Goal: Entertainment & Leisure: Browse casually

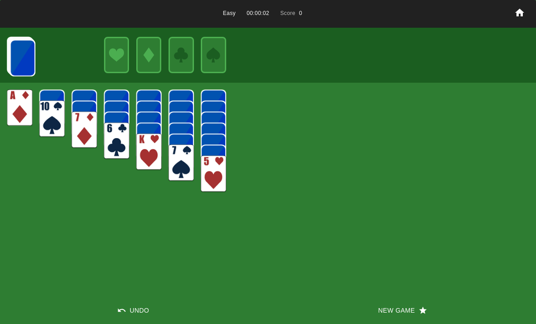
click at [23, 114] on img at bounding box center [19, 107] width 25 height 37
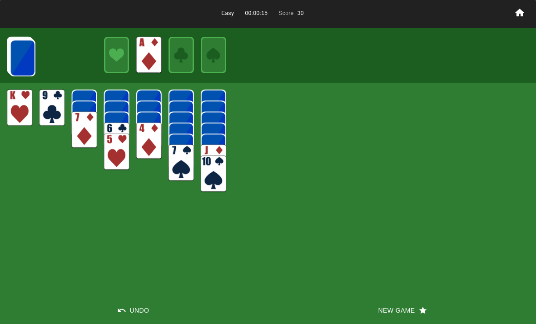
click at [33, 58] on img at bounding box center [22, 57] width 25 height 37
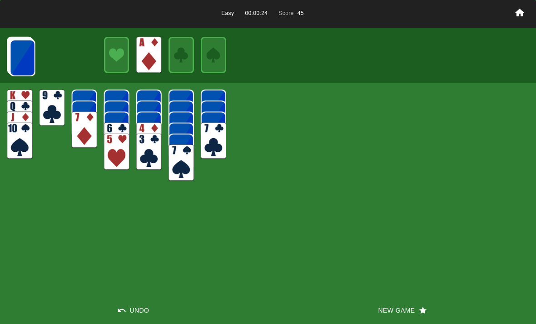
click at [19, 49] on img at bounding box center [22, 57] width 25 height 37
click at [23, 62] on img at bounding box center [22, 57] width 25 height 37
click at [21, 61] on img at bounding box center [22, 57] width 25 height 37
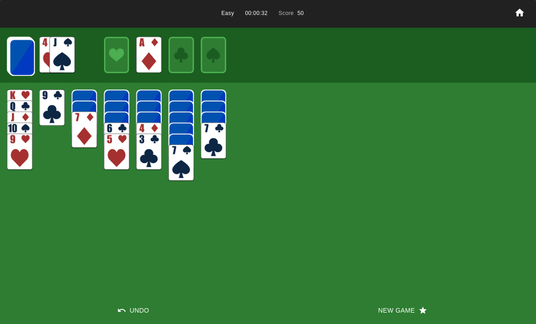
click at [29, 60] on img at bounding box center [22, 57] width 25 height 37
click at [72, 53] on img at bounding box center [71, 55] width 25 height 37
click at [16, 54] on img at bounding box center [21, 57] width 25 height 37
click at [20, 46] on img at bounding box center [21, 57] width 25 height 37
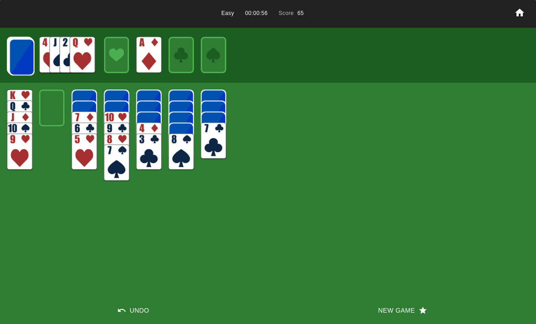
click at [19, 58] on img at bounding box center [21, 57] width 25 height 37
click at [23, 57] on img at bounding box center [21, 57] width 25 height 37
click at [25, 52] on img at bounding box center [21, 57] width 25 height 37
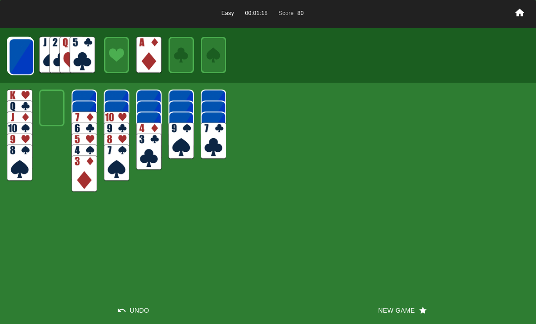
click at [29, 53] on img at bounding box center [21, 56] width 25 height 37
click at [27, 55] on img at bounding box center [21, 56] width 25 height 37
click at [20, 47] on img at bounding box center [20, 56] width 25 height 37
click at [20, 49] on img at bounding box center [20, 56] width 25 height 37
click at [29, 49] on img at bounding box center [20, 56] width 25 height 37
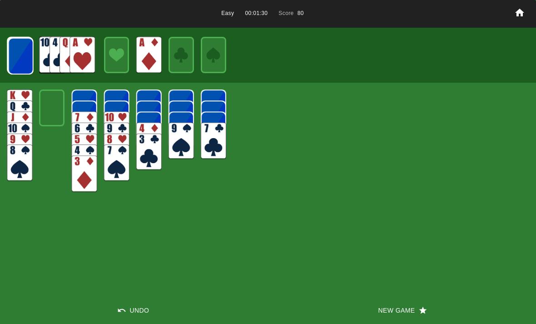
click at [88, 56] on img at bounding box center [81, 55] width 25 height 37
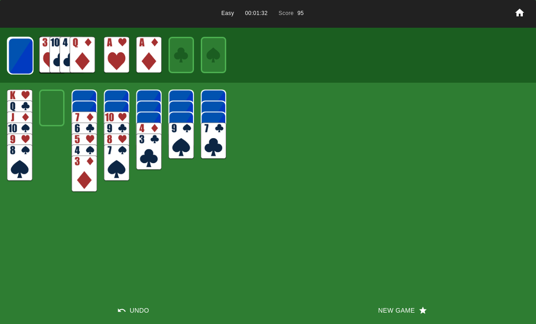
click at [26, 49] on img at bounding box center [20, 56] width 25 height 37
click at [23, 49] on img at bounding box center [20, 56] width 25 height 37
click at [26, 49] on img at bounding box center [20, 55] width 25 height 37
click at [29, 51] on img at bounding box center [20, 55] width 25 height 37
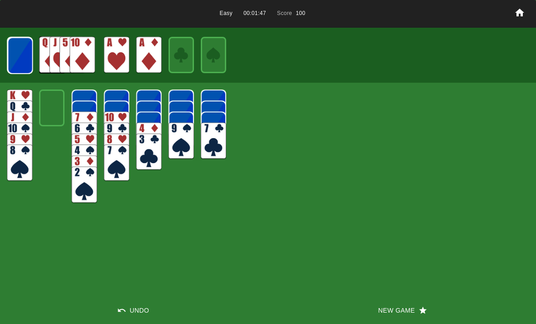
click at [23, 51] on img at bounding box center [20, 55] width 25 height 37
click at [21, 48] on img at bounding box center [19, 55] width 25 height 37
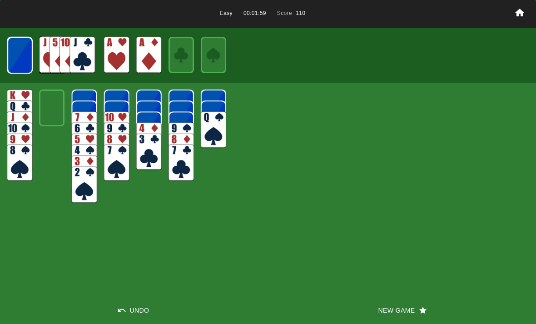
click at [29, 50] on img at bounding box center [19, 55] width 25 height 37
click at [25, 39] on img at bounding box center [19, 55] width 25 height 37
click at [149, 153] on img at bounding box center [148, 162] width 25 height 37
click at [24, 48] on img at bounding box center [19, 55] width 25 height 37
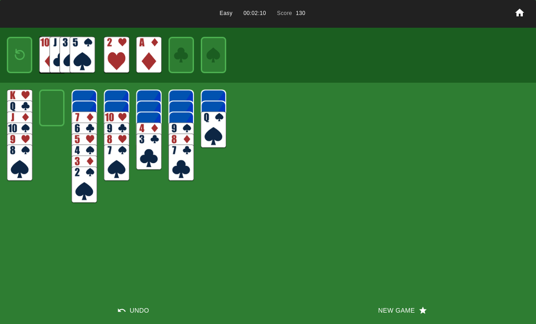
click at [40, 55] on img at bounding box center [51, 55] width 25 height 37
click at [23, 50] on img at bounding box center [19, 55] width 15 height 22
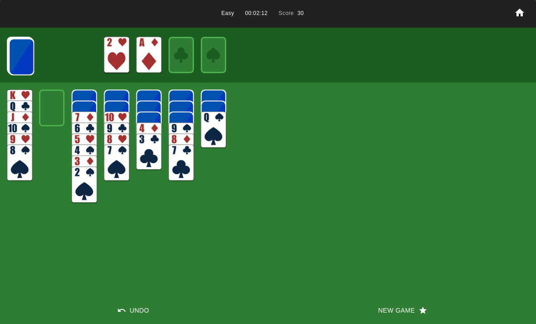
click at [27, 55] on img at bounding box center [21, 57] width 25 height 37
click at [25, 46] on img at bounding box center [21, 56] width 25 height 37
click at [23, 45] on img at bounding box center [21, 56] width 25 height 37
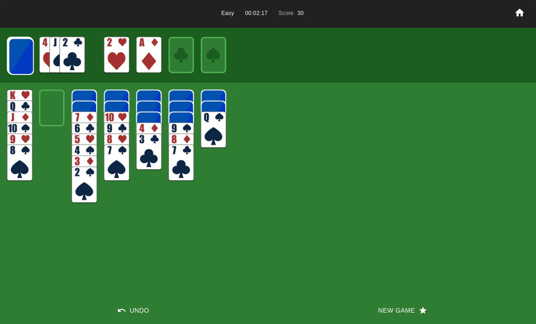
click at [34, 54] on img at bounding box center [20, 56] width 25 height 37
click at [27, 46] on img at bounding box center [20, 56] width 25 height 37
click at [26, 49] on img at bounding box center [20, 56] width 25 height 37
click at [81, 53] on img at bounding box center [81, 55] width 25 height 37
click at [24, 51] on img at bounding box center [20, 56] width 25 height 37
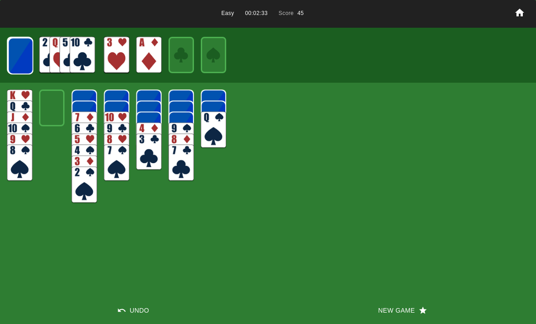
click at [29, 51] on img at bounding box center [20, 56] width 25 height 37
click at [31, 52] on img at bounding box center [20, 55] width 25 height 37
click at [32, 59] on img at bounding box center [20, 55] width 25 height 37
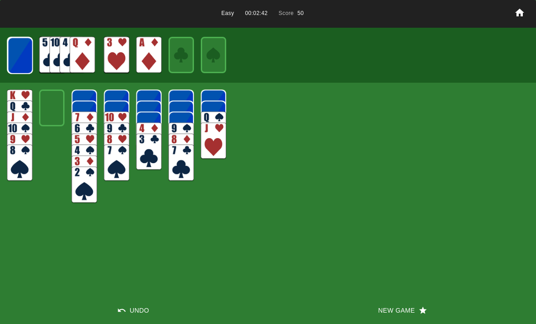
click at [29, 60] on img at bounding box center [20, 55] width 25 height 37
click at [18, 52] on img at bounding box center [19, 55] width 25 height 37
click at [26, 60] on img at bounding box center [19, 55] width 25 height 37
click at [10, 59] on img at bounding box center [19, 55] width 25 height 37
click at [29, 54] on img at bounding box center [19, 55] width 25 height 37
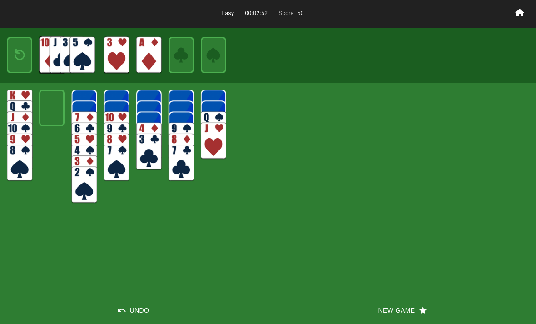
click at [22, 58] on img at bounding box center [19, 55] width 15 height 22
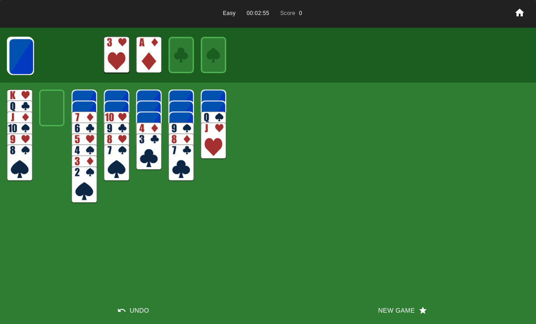
click at [26, 42] on img at bounding box center [21, 56] width 25 height 37
click at [58, 52] on img at bounding box center [51, 55] width 25 height 37
click at [22, 50] on img at bounding box center [20, 56] width 25 height 37
click at [28, 56] on img at bounding box center [20, 56] width 25 height 37
click at [26, 50] on img at bounding box center [20, 56] width 25 height 37
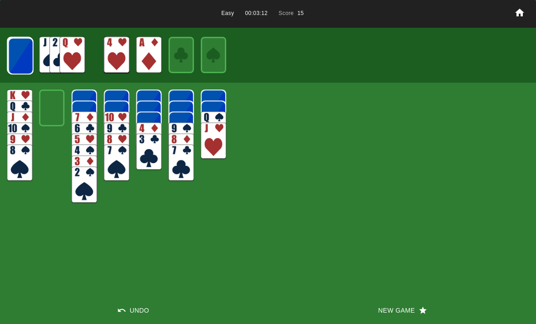
click at [30, 50] on img at bounding box center [20, 56] width 25 height 37
click at [32, 46] on img at bounding box center [20, 56] width 25 height 37
click at [19, 60] on img at bounding box center [20, 55] width 25 height 37
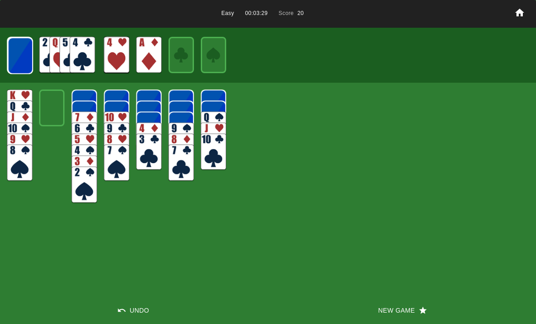
click at [23, 51] on img at bounding box center [20, 55] width 25 height 37
click at [30, 45] on img at bounding box center [20, 55] width 25 height 37
click at [40, 48] on img at bounding box center [51, 55] width 25 height 37
click at [25, 49] on img at bounding box center [19, 55] width 25 height 37
click at [24, 55] on img at bounding box center [19, 55] width 25 height 37
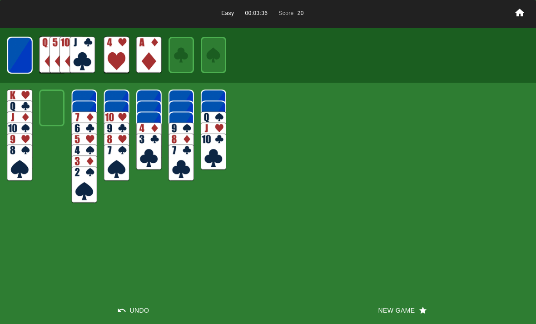
click at [26, 49] on img at bounding box center [19, 55] width 25 height 37
click at [29, 51] on img at bounding box center [19, 55] width 25 height 37
click at [23, 56] on img at bounding box center [19, 55] width 15 height 22
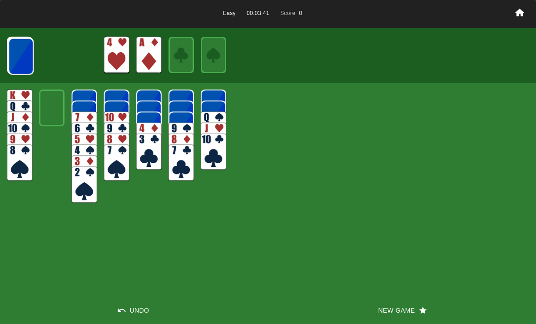
click at [26, 56] on img at bounding box center [20, 56] width 25 height 37
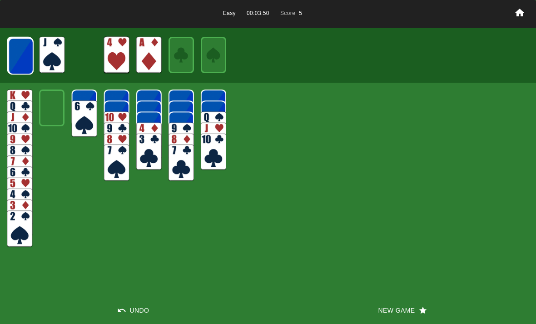
click at [65, 119] on div "Easy 00:03:50 Score 5 Undo New Game" at bounding box center [268, 162] width 536 height 324
click at [85, 118] on img at bounding box center [84, 118] width 25 height 37
click at [32, 59] on img at bounding box center [20, 56] width 25 height 37
click at [21, 44] on img at bounding box center [20, 56] width 25 height 37
click at [24, 49] on img at bounding box center [20, 56] width 25 height 37
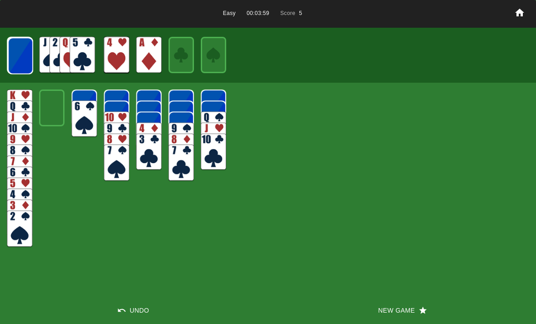
click at [27, 57] on img at bounding box center [20, 55] width 25 height 37
click at [27, 47] on img at bounding box center [20, 55] width 25 height 37
click at [26, 50] on img at bounding box center [20, 55] width 25 height 37
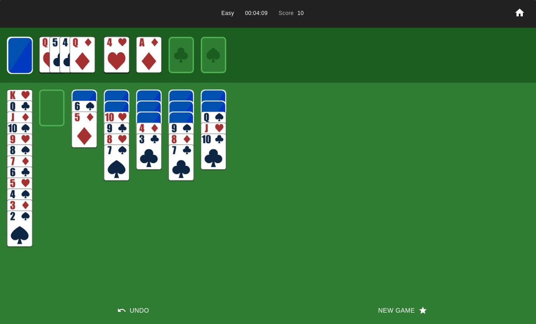
click at [23, 53] on img at bounding box center [19, 55] width 25 height 37
click at [28, 44] on img at bounding box center [19, 55] width 25 height 37
click at [25, 45] on img at bounding box center [19, 55] width 25 height 37
click at [32, 51] on img at bounding box center [19, 55] width 25 height 37
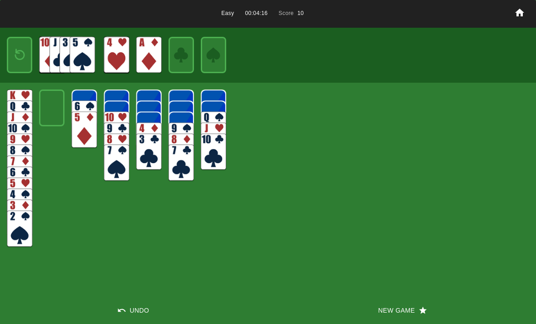
click at [23, 48] on img at bounding box center [19, 55] width 15 height 22
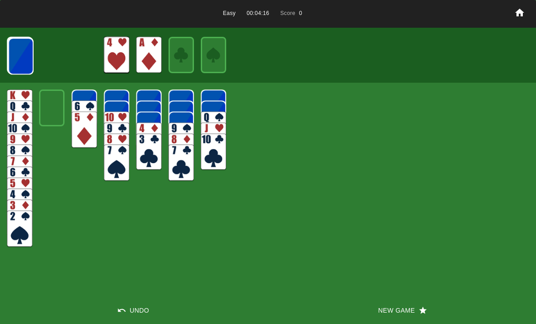
click at [26, 52] on img at bounding box center [20, 56] width 25 height 37
click at [21, 53] on img at bounding box center [20, 56] width 25 height 37
click at [23, 46] on img at bounding box center [20, 56] width 25 height 37
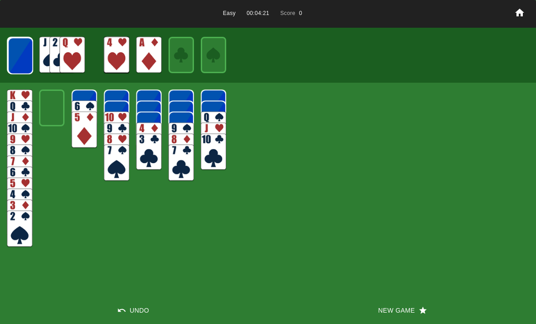
click at [23, 49] on img at bounding box center [20, 55] width 25 height 37
click at [23, 51] on img at bounding box center [20, 55] width 25 height 37
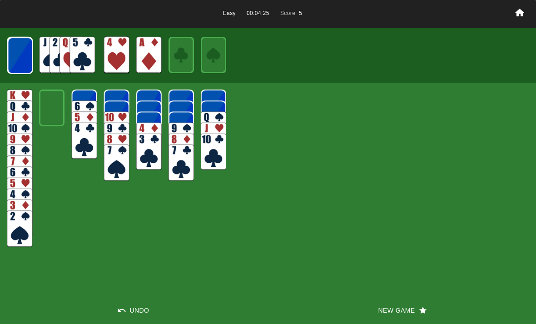
click at [24, 56] on img at bounding box center [20, 55] width 25 height 37
click at [26, 51] on img at bounding box center [19, 55] width 25 height 37
click at [27, 56] on img at bounding box center [19, 55] width 25 height 37
click at [29, 54] on img at bounding box center [19, 55] width 25 height 37
click at [31, 56] on img at bounding box center [19, 55] width 25 height 37
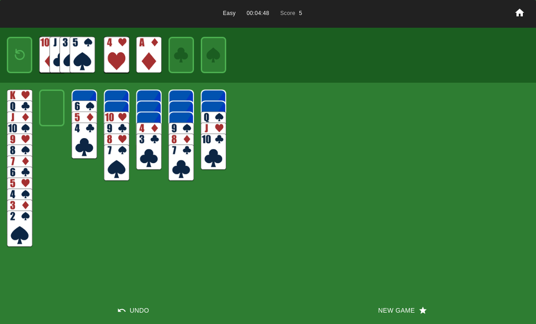
click at [26, 54] on img at bounding box center [19, 55] width 15 height 22
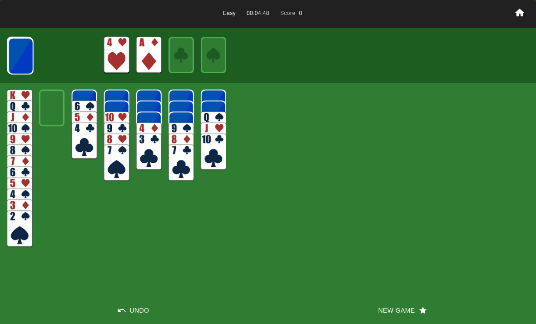
click at [24, 57] on img at bounding box center [20, 56] width 25 height 37
click at [28, 54] on img at bounding box center [20, 56] width 25 height 37
click at [25, 56] on img at bounding box center [20, 55] width 25 height 37
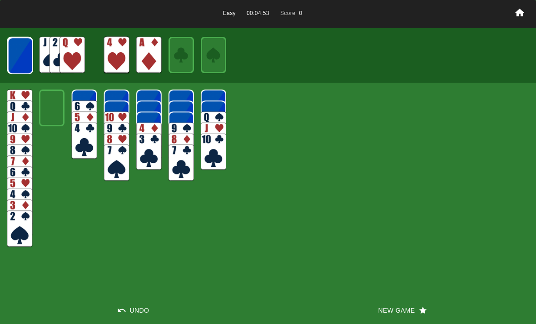
click at [26, 55] on img at bounding box center [20, 55] width 25 height 37
